Goal: Task Accomplishment & Management: Use online tool/utility

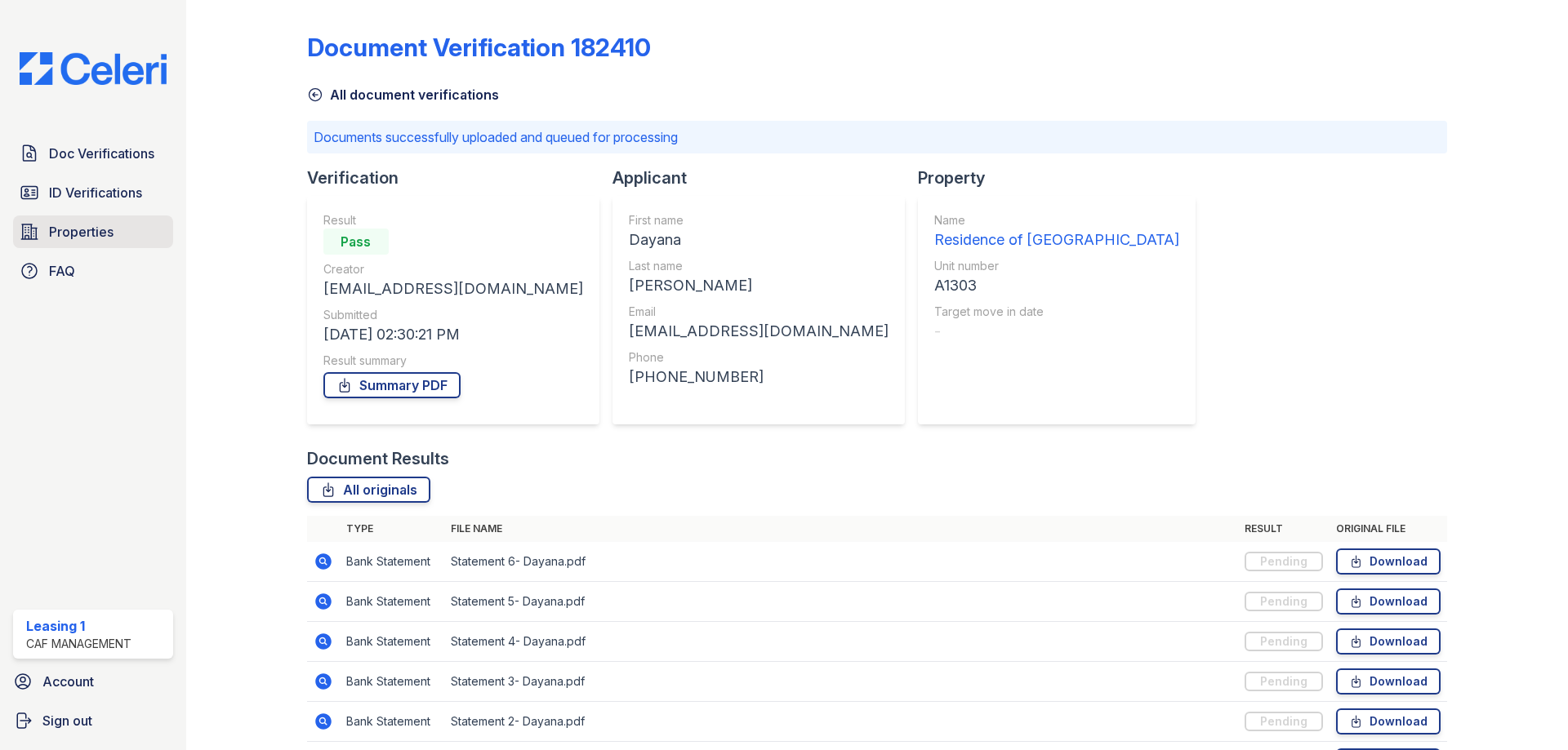
click at [104, 224] on span "Properties" at bounding box center [82, 232] width 65 height 20
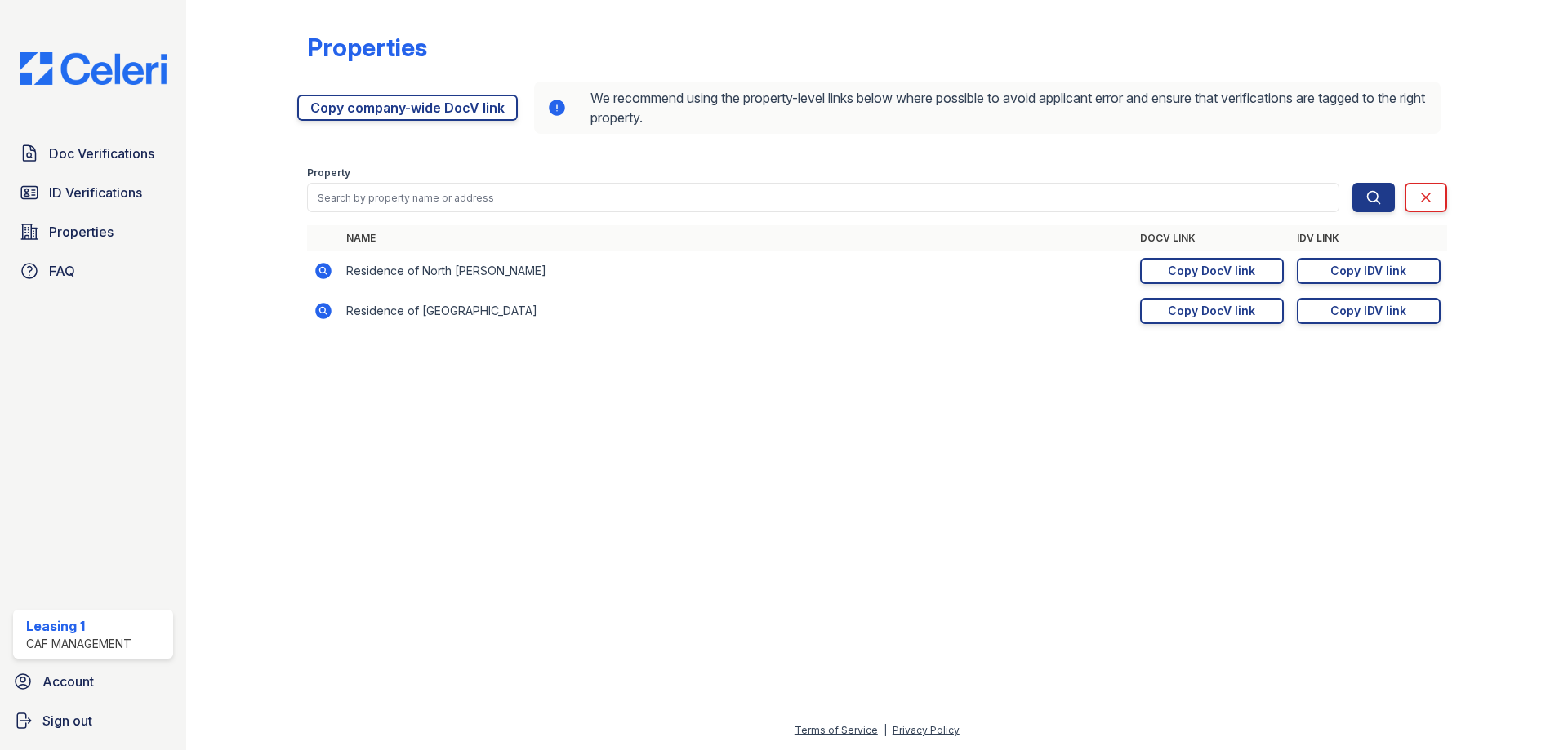
click at [319, 310] on icon at bounding box center [323, 311] width 16 height 16
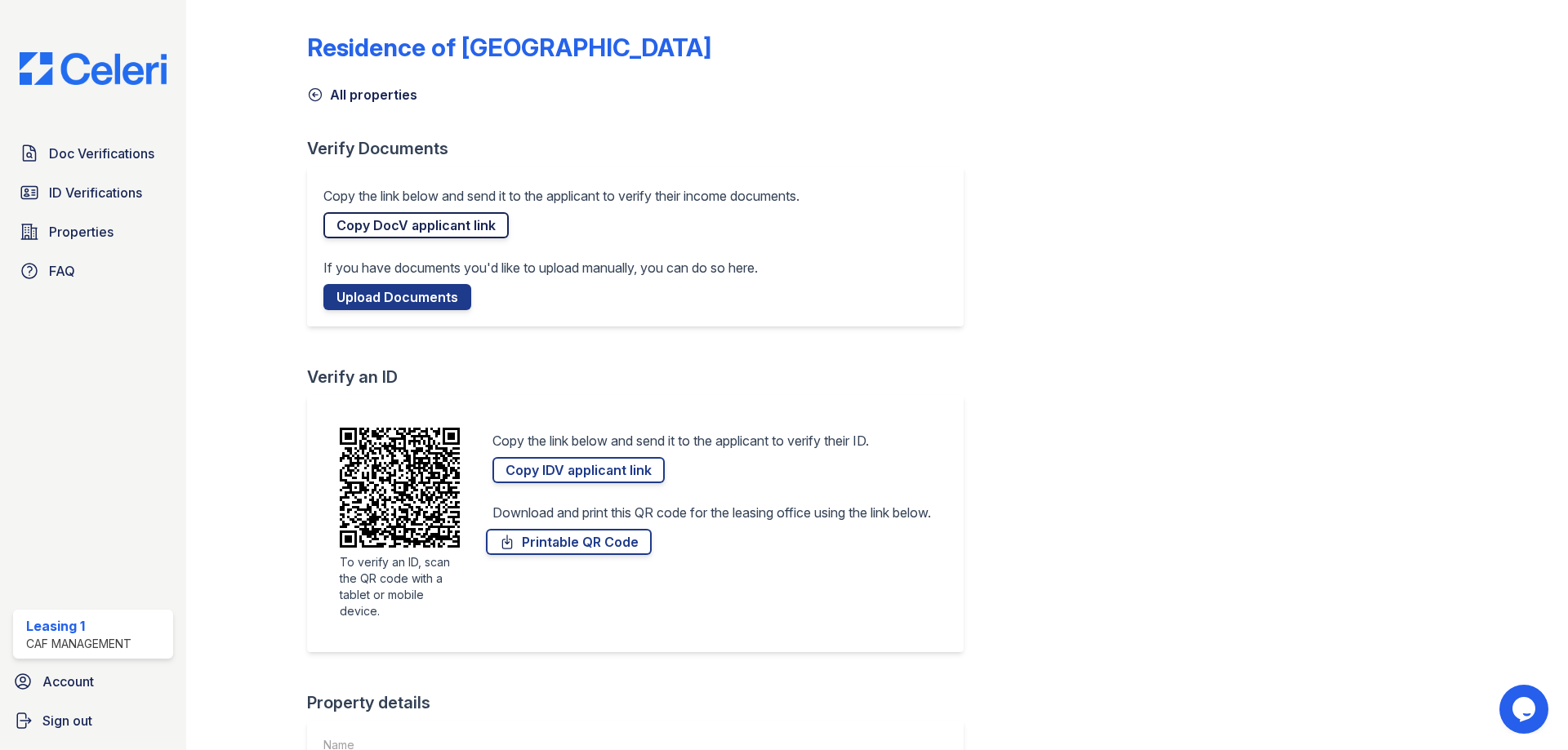
click at [449, 237] on link "Copy DocV applicant link" at bounding box center [416, 225] width 186 height 26
